Goal: Navigation & Orientation: Find specific page/section

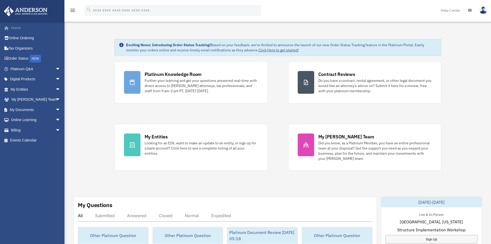
click at [15, 30] on link "Home" at bounding box center [36, 28] width 65 height 10
click at [55, 110] on span "arrow_drop_down" at bounding box center [60, 109] width 10 height 11
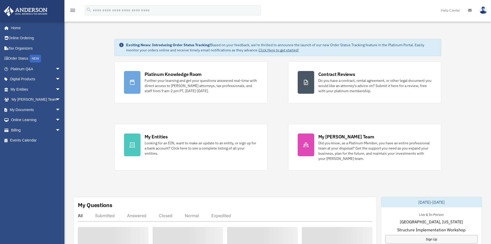
click at [40, 120] on link "Online Learning arrow_drop_down" at bounding box center [36, 120] width 65 height 10
click at [55, 109] on span "arrow_drop_down" at bounding box center [60, 109] width 10 height 11
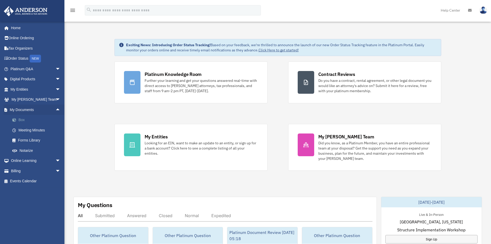
click at [41, 120] on link "Box" at bounding box center [37, 120] width 61 height 10
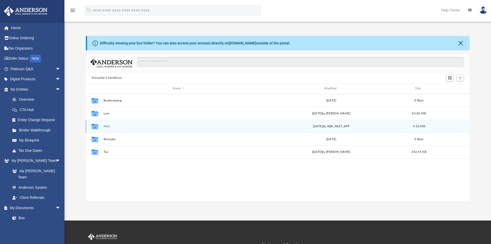
scroll to position [113, 380]
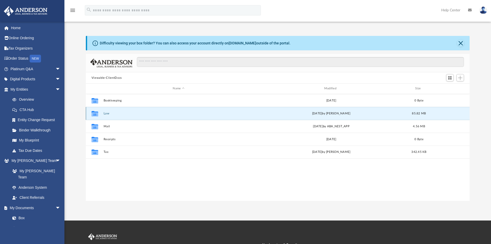
click at [106, 114] on button "Law" at bounding box center [178, 113] width 150 height 3
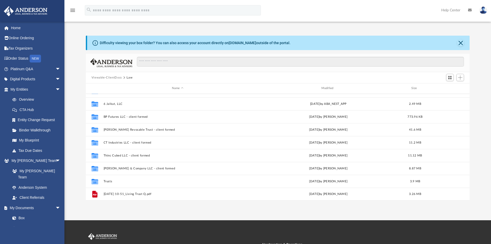
scroll to position [0, 0]
click at [13, 28] on link "Home" at bounding box center [36, 28] width 65 height 10
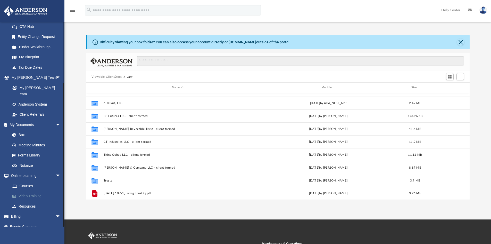
scroll to position [69, 0]
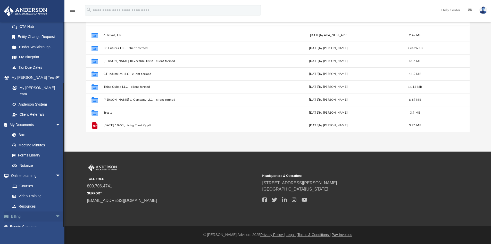
click at [13, 211] on link "Billing arrow_drop_down" at bounding box center [36, 216] width 65 height 10
click at [55, 211] on span "arrow_drop_down" at bounding box center [60, 216] width 10 height 11
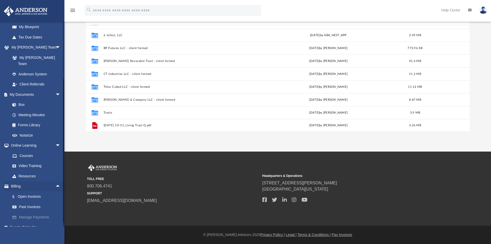
scroll to position [114, 0]
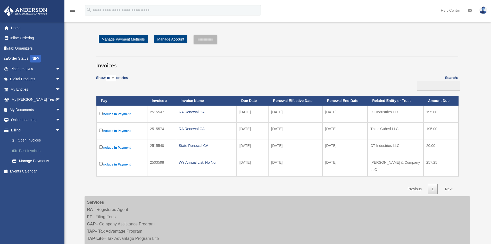
click at [30, 152] on link "Past Invoices" at bounding box center [37, 150] width 61 height 10
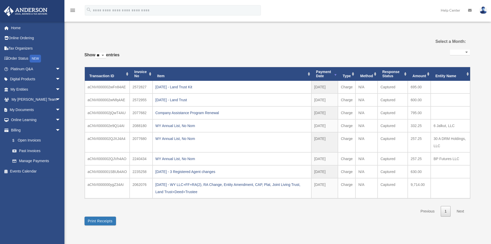
select select
click at [16, 28] on link "Home" at bounding box center [36, 28] width 65 height 10
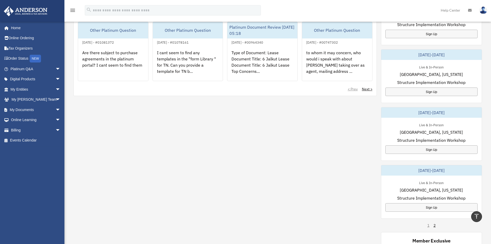
scroll to position [206, 0]
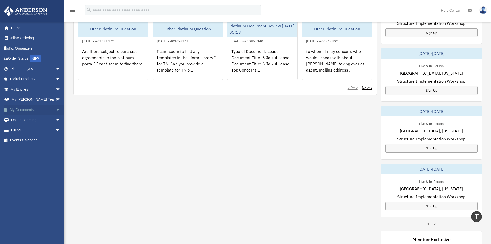
click at [55, 110] on span "arrow_drop_down" at bounding box center [60, 109] width 10 height 11
click at [37, 138] on link "Forms Library" at bounding box center [37, 140] width 61 height 10
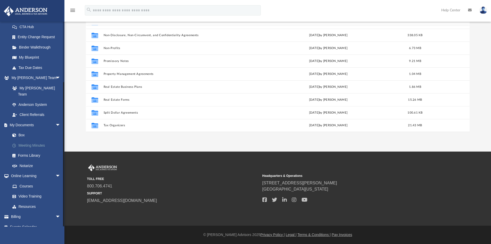
scroll to position [83, 0]
click at [29, 160] on link "Notarize" at bounding box center [37, 165] width 61 height 10
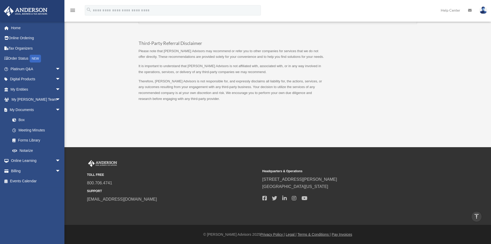
scroll to position [297, 0]
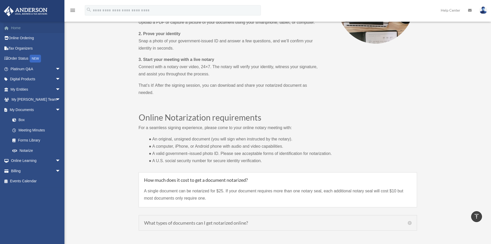
click at [19, 28] on link "Home" at bounding box center [36, 28] width 65 height 10
